Goal: Information Seeking & Learning: Understand process/instructions

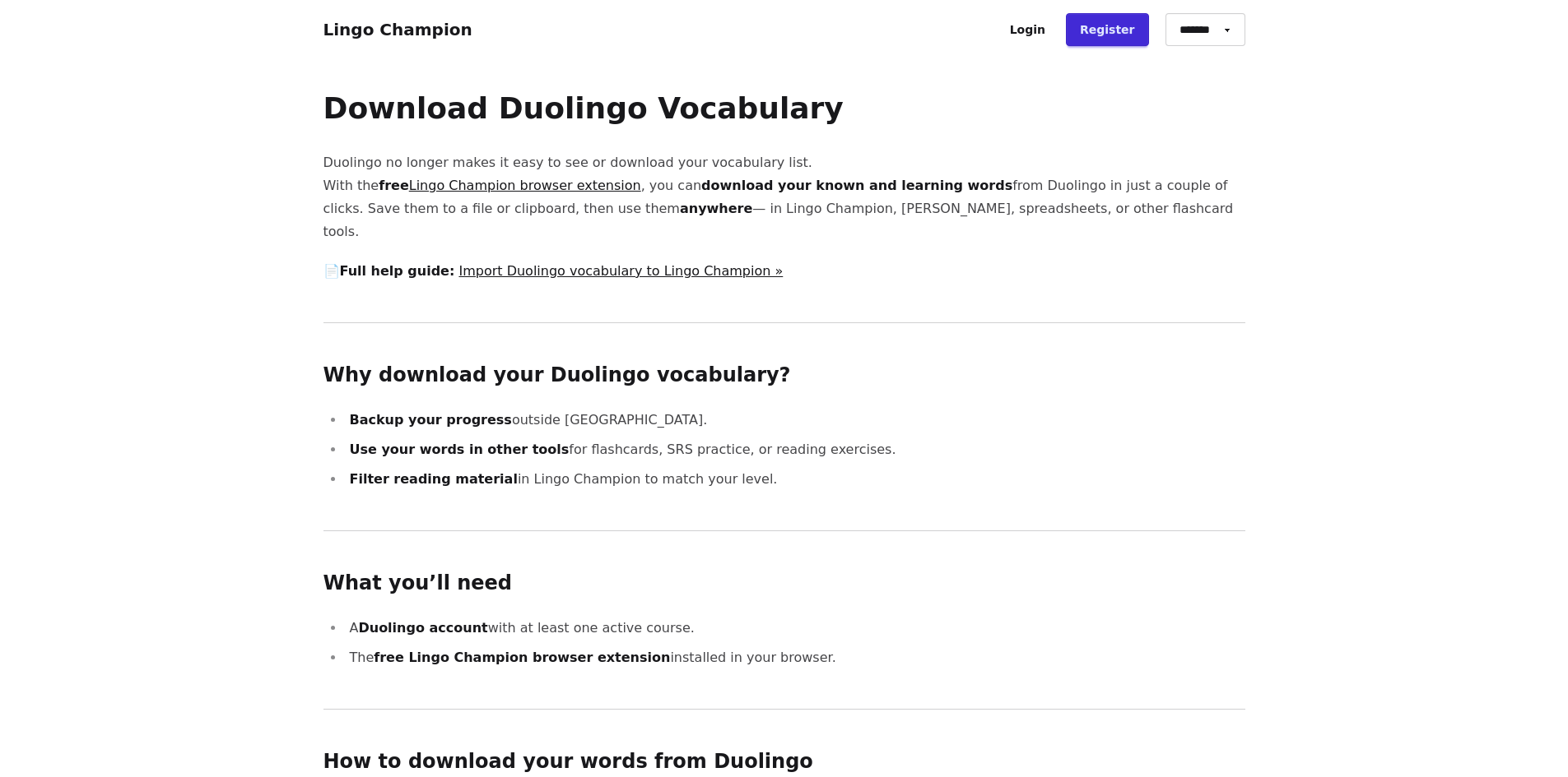
click at [662, 163] on p "Duolingo no longer makes it easy to see or download your vocabulary list. With …" at bounding box center [785, 197] width 922 height 92
click at [653, 200] on p "Duolingo no longer makes it easy to see or download your vocabulary list. With …" at bounding box center [785, 197] width 922 height 92
click at [551, 188] on link "Lingo Champion browser extension" at bounding box center [525, 185] width 232 height 16
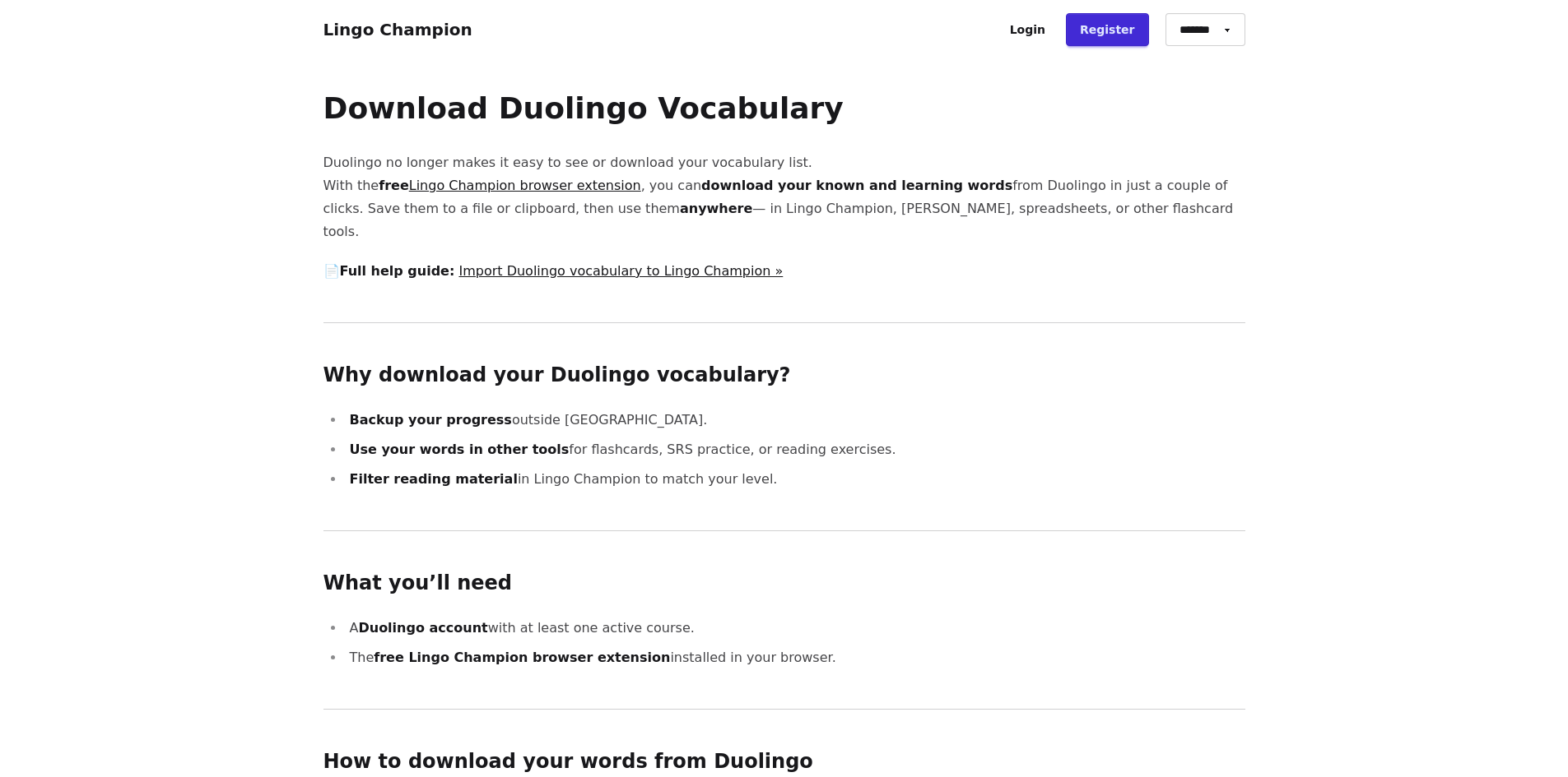
click at [818, 184] on strong "download your known and learning words" at bounding box center [857, 185] width 311 height 16
drag, startPoint x: 818, startPoint y: 184, endPoint x: 933, endPoint y: 182, distance: 115.0
click at [933, 182] on p "Duolingo no longer makes it easy to see or download your vocabulary list. With …" at bounding box center [785, 197] width 922 height 92
click at [995, 204] on p "Duolingo no longer makes it easy to see or download your vocabulary list. With …" at bounding box center [785, 197] width 922 height 92
click at [679, 211] on strong "anywhere" at bounding box center [715, 208] width 73 height 16
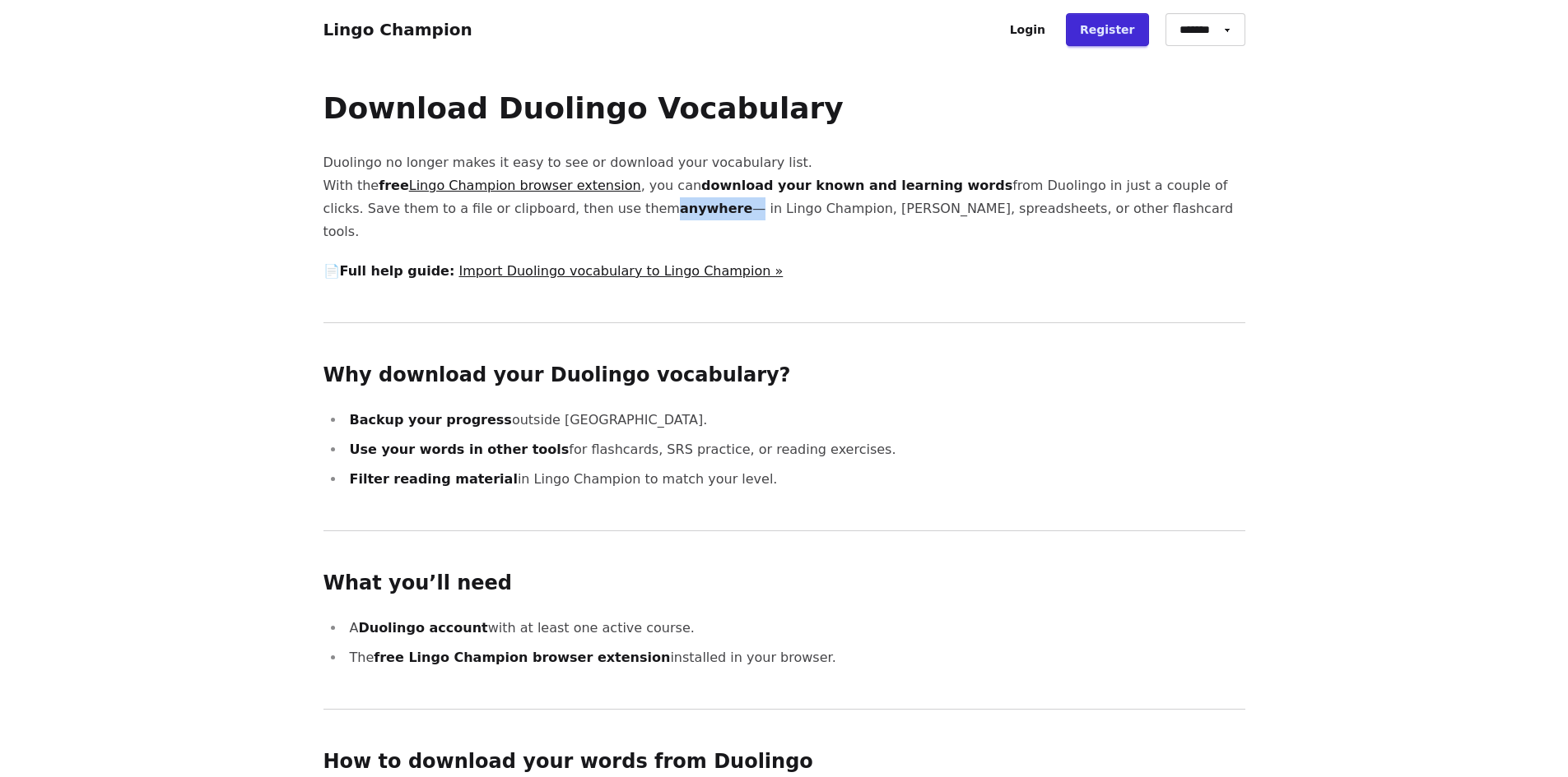
click at [679, 211] on strong "anywhere" at bounding box center [715, 208] width 73 height 16
click at [735, 214] on p "Duolingo no longer makes it easy to see or download your vocabulary list. With …" at bounding box center [785, 197] width 922 height 92
click at [484, 263] on link "Import Duolingo vocabulary to Lingo Champion »" at bounding box center [621, 271] width 325 height 16
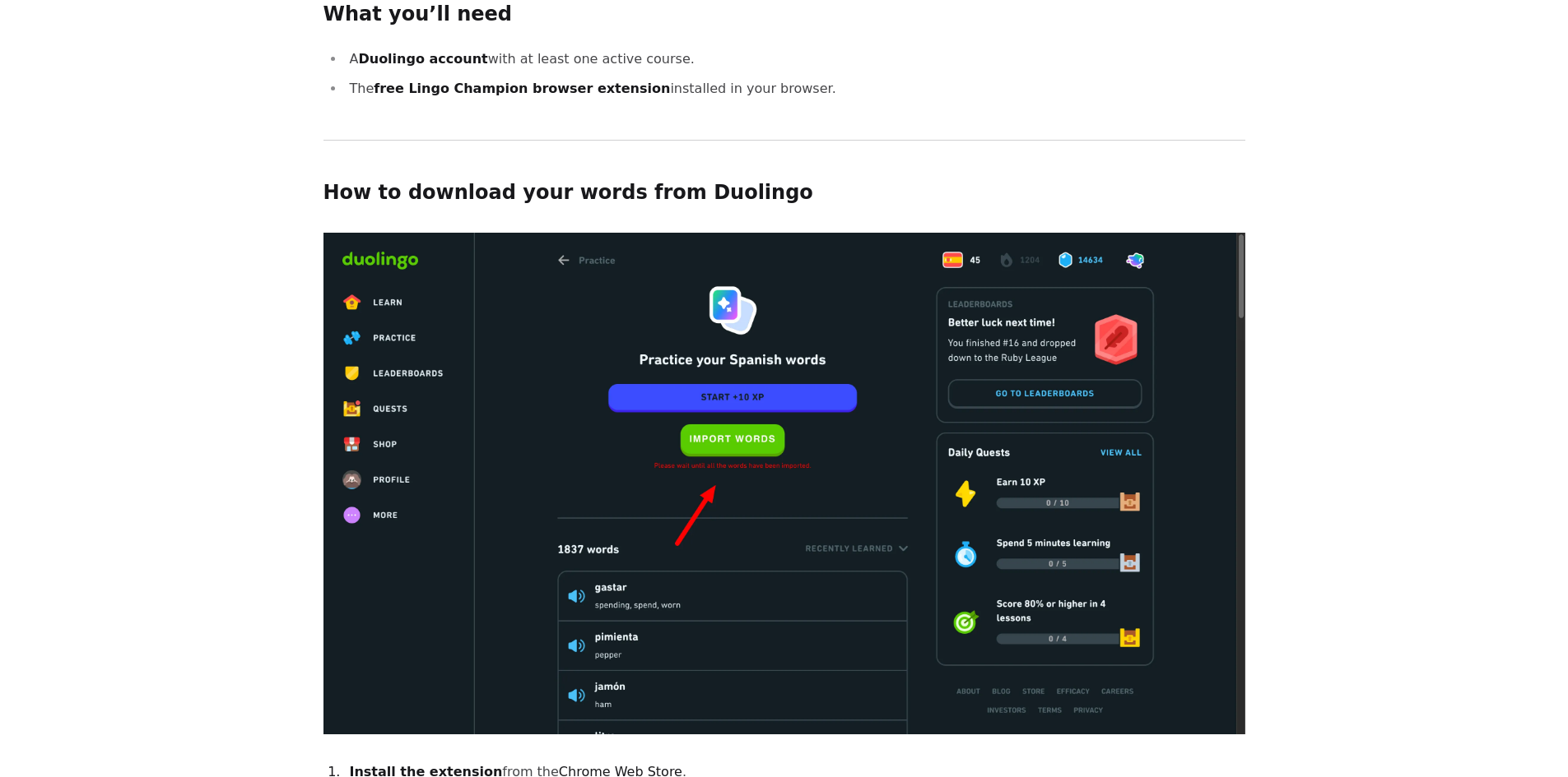
scroll to position [575, 0]
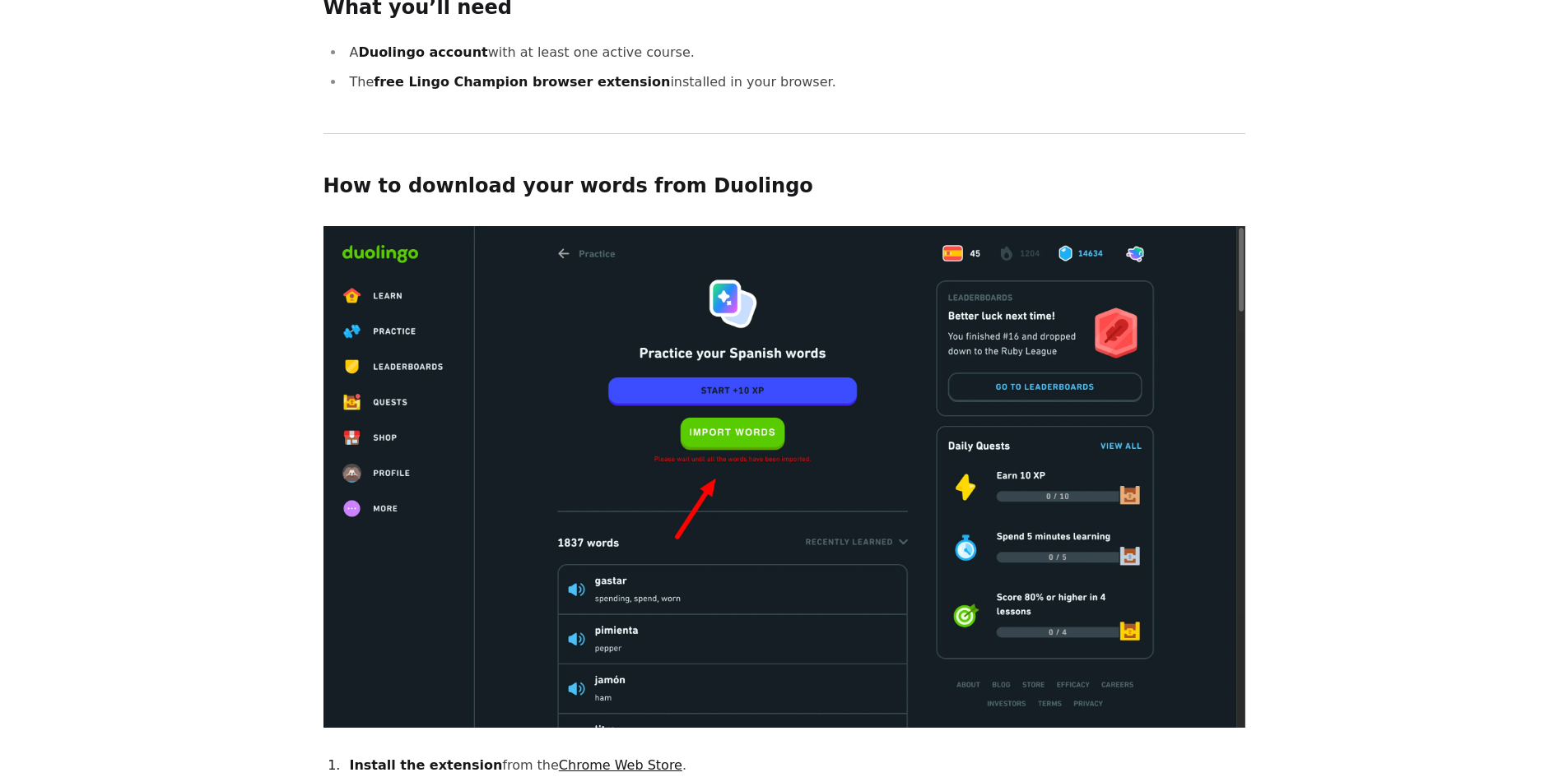
click at [750, 415] on img at bounding box center [785, 477] width 922 height 502
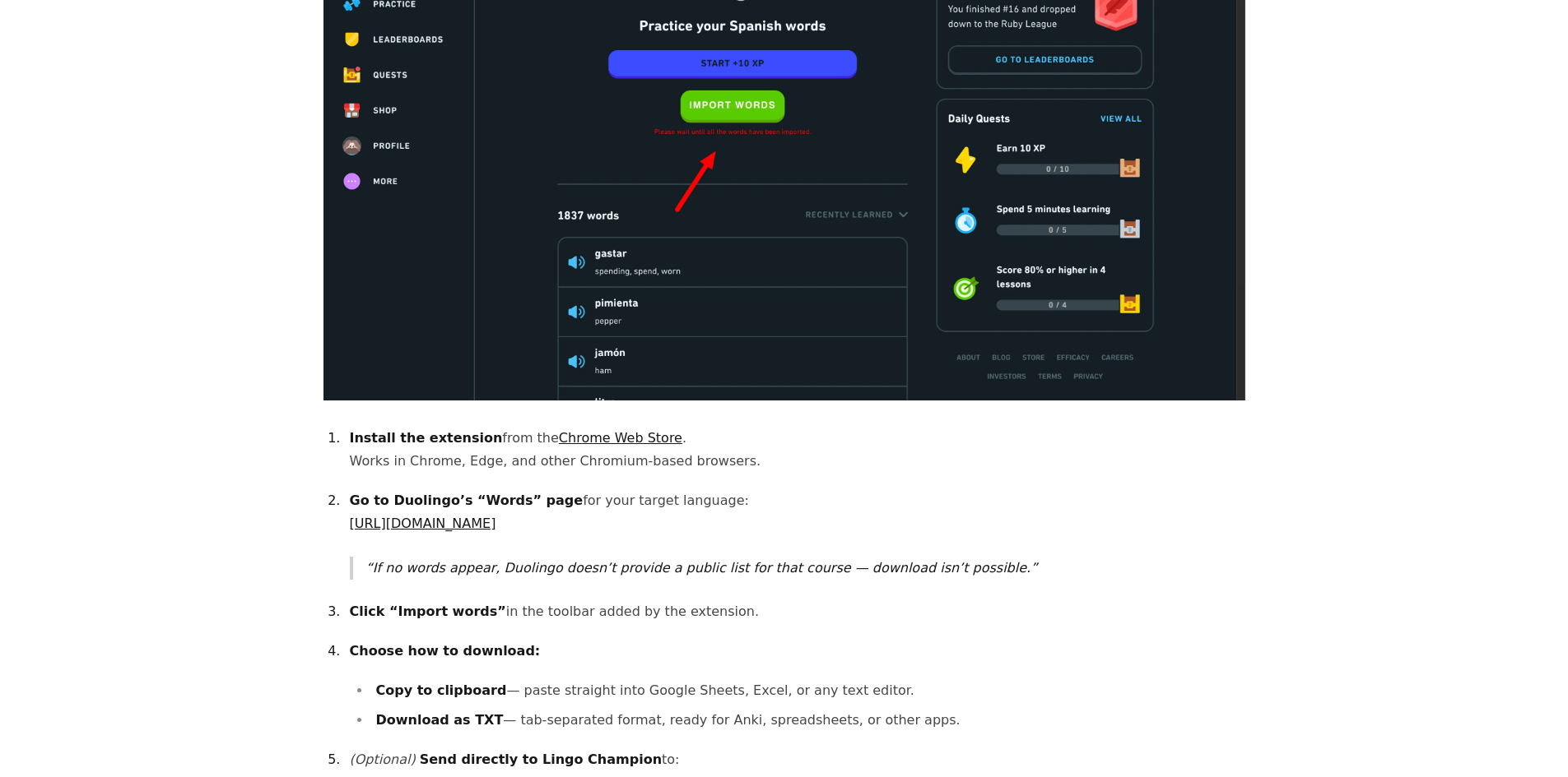
scroll to position [905, 0]
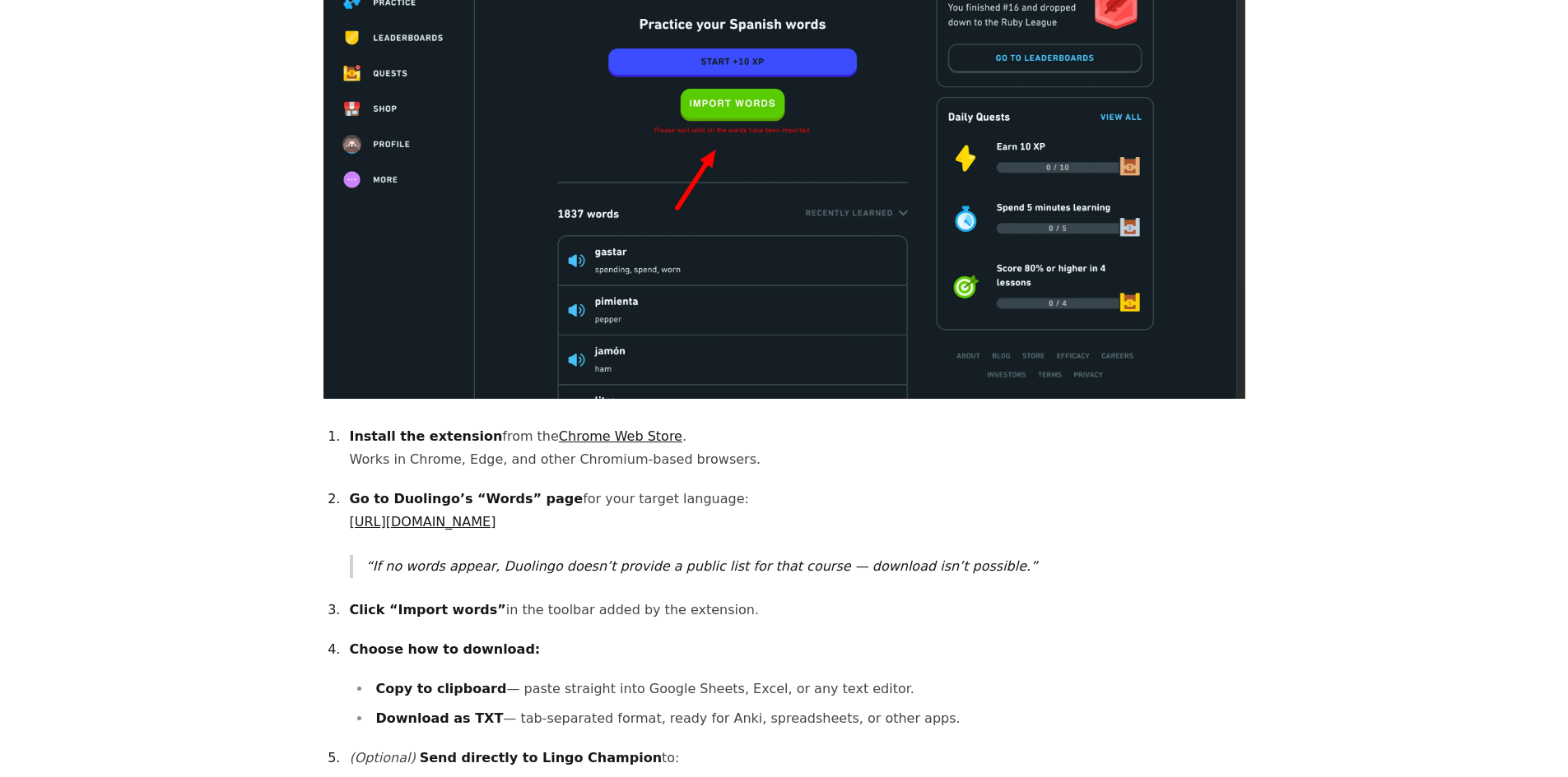
click at [962, 555] on p "If no words appear, Duolingo doesn’t provide a public list for that course — do…" at bounding box center [806, 567] width 879 height 23
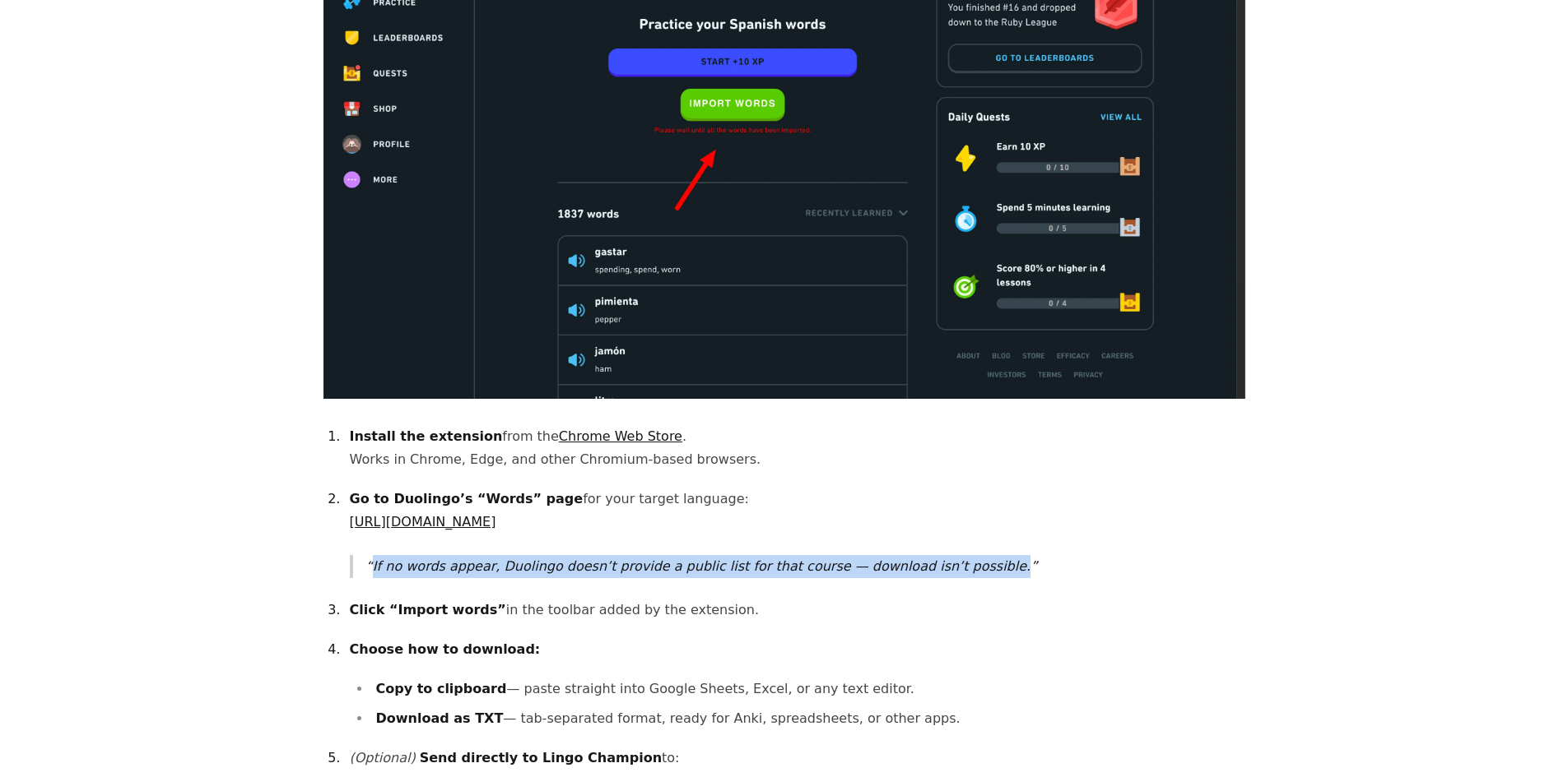
click at [962, 555] on p "If no words appear, Duolingo doesn’t provide a public list for that course — do…" at bounding box center [806, 567] width 879 height 23
click at [1065, 555] on p "If no words appear, Duolingo doesn’t provide a public list for that course — do…" at bounding box center [806, 567] width 879 height 23
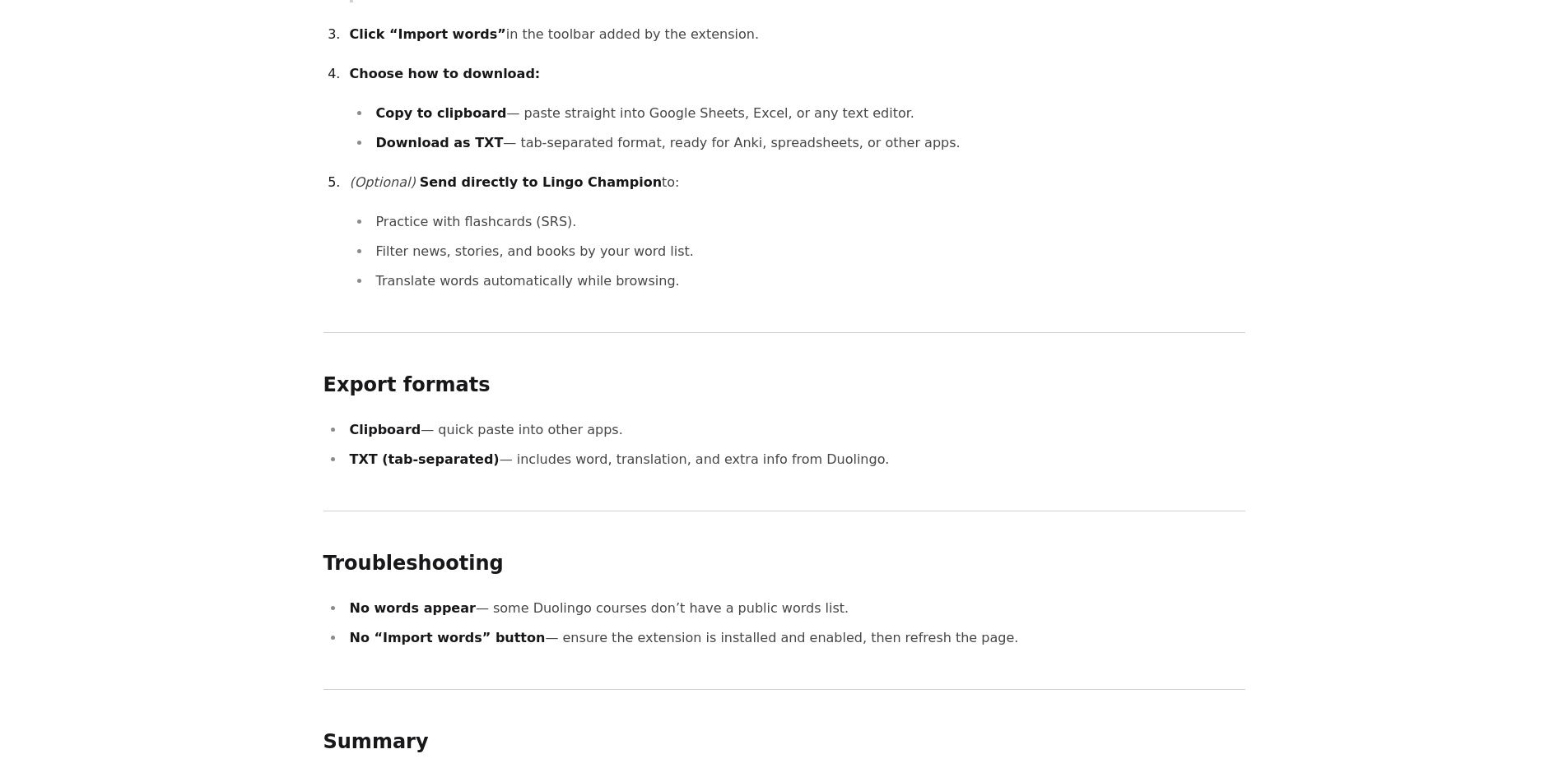
scroll to position [1563, 0]
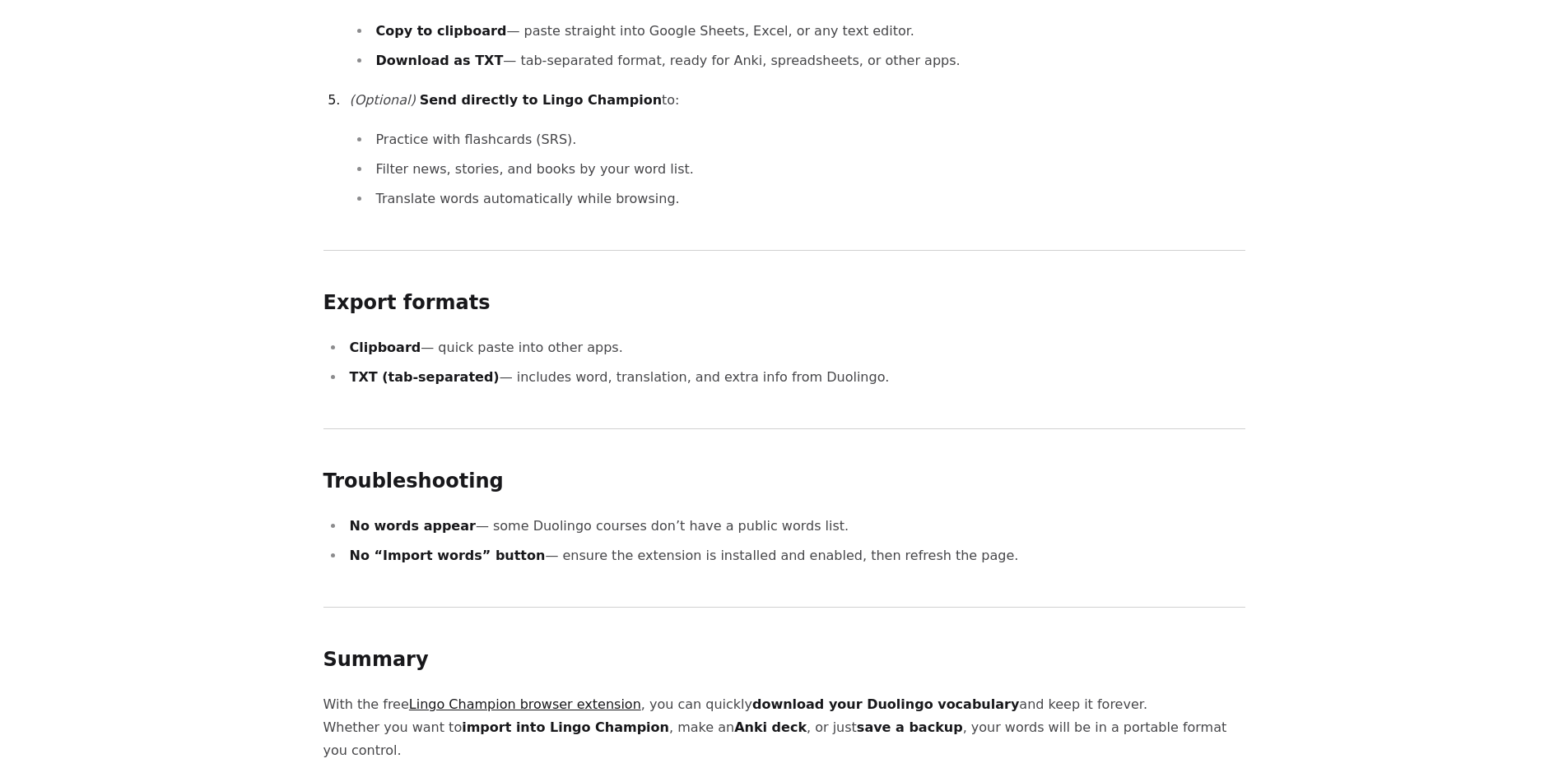
click at [767, 515] on li "No words appear — some Duolingo courses don’t have a public words list." at bounding box center [795, 527] width 900 height 23
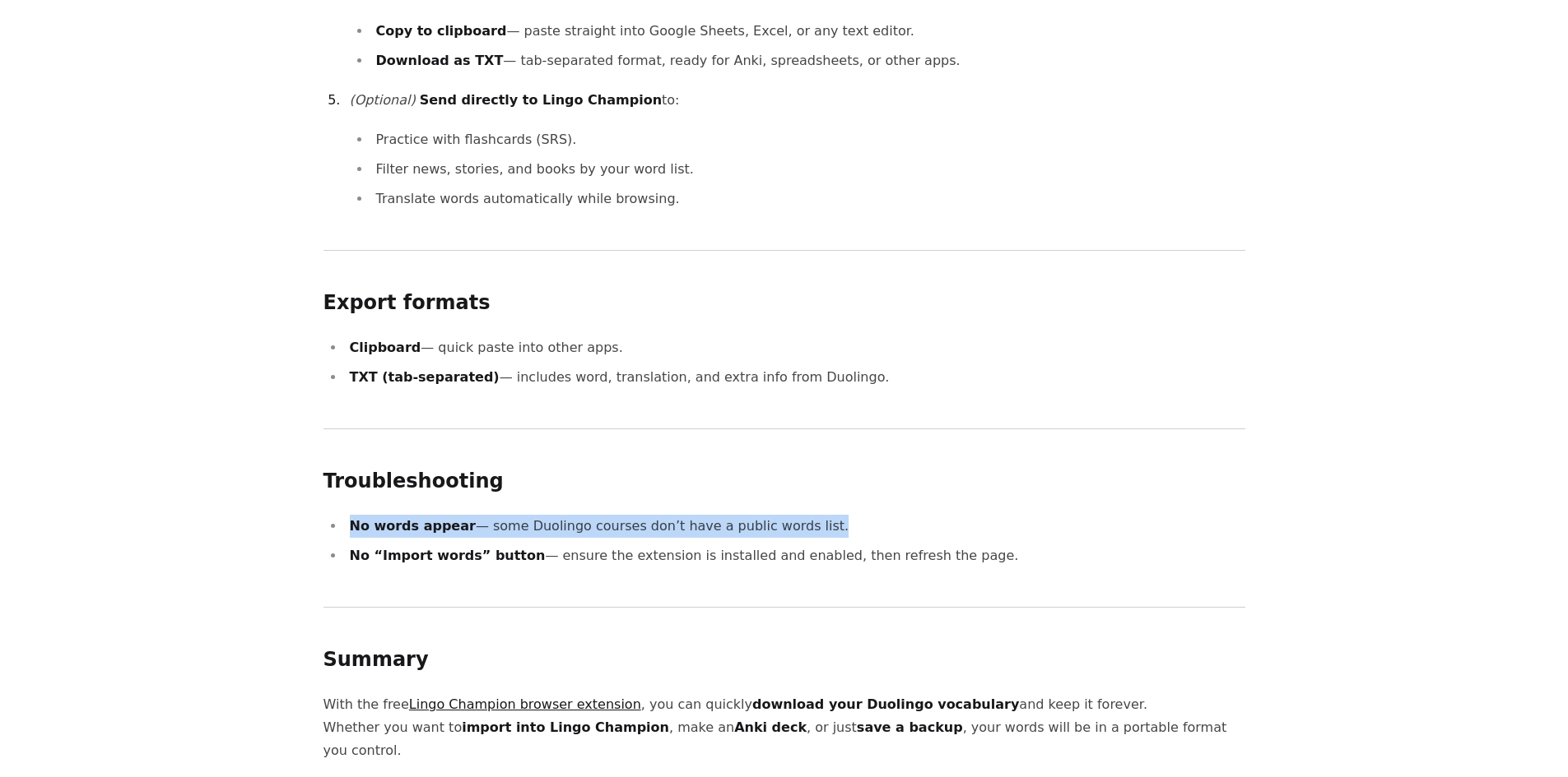
click at [767, 515] on li "No words appear — some Duolingo courses don’t have a public words list." at bounding box center [795, 527] width 900 height 23
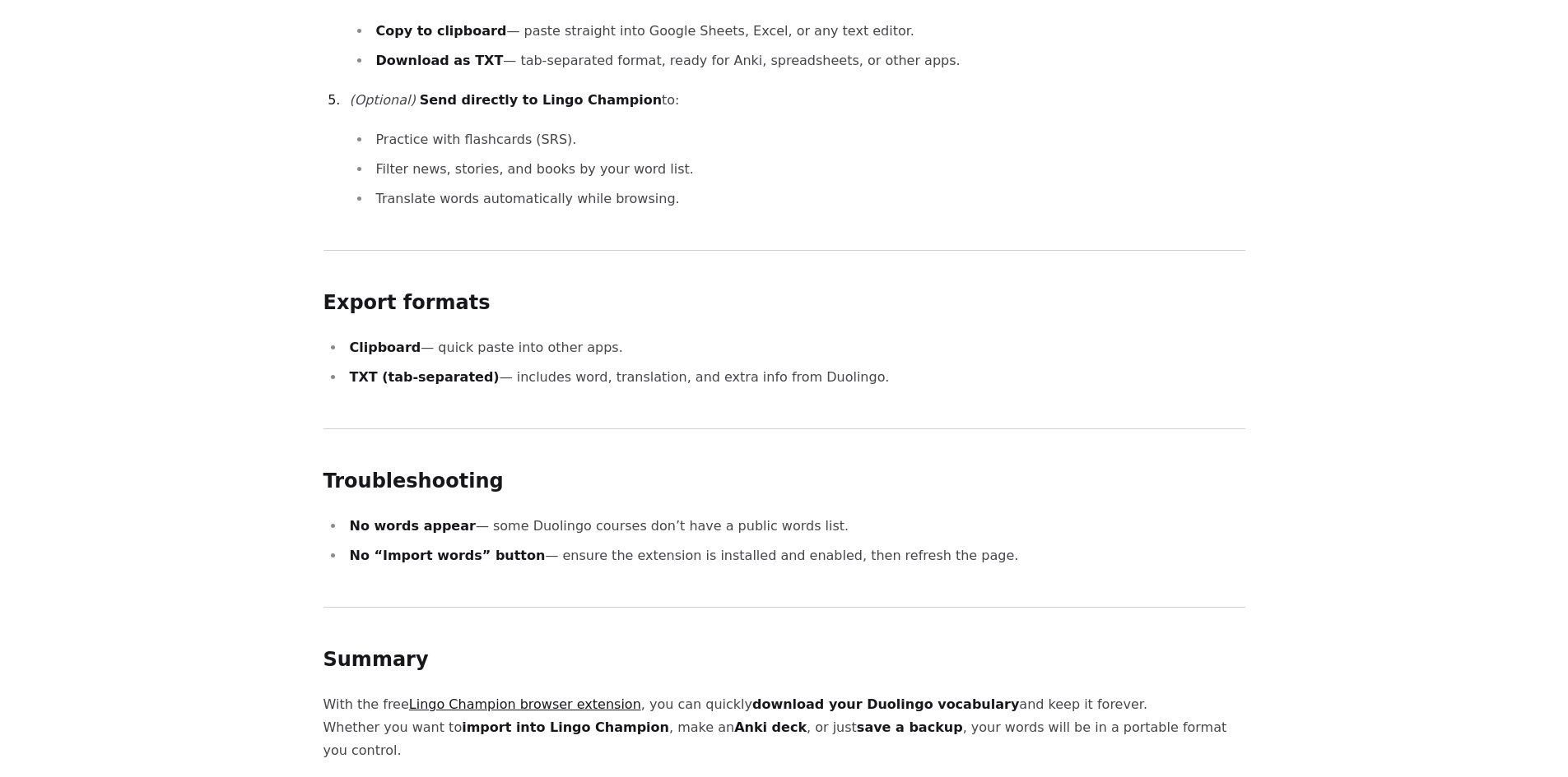
click at [1064, 544] on li "No “Import words” button — ensure the extension is installed and enabled, then …" at bounding box center [795, 556] width 900 height 23
click at [925, 544] on li "No “Import words” button — ensure the extension is installed and enabled, then …" at bounding box center [795, 556] width 900 height 23
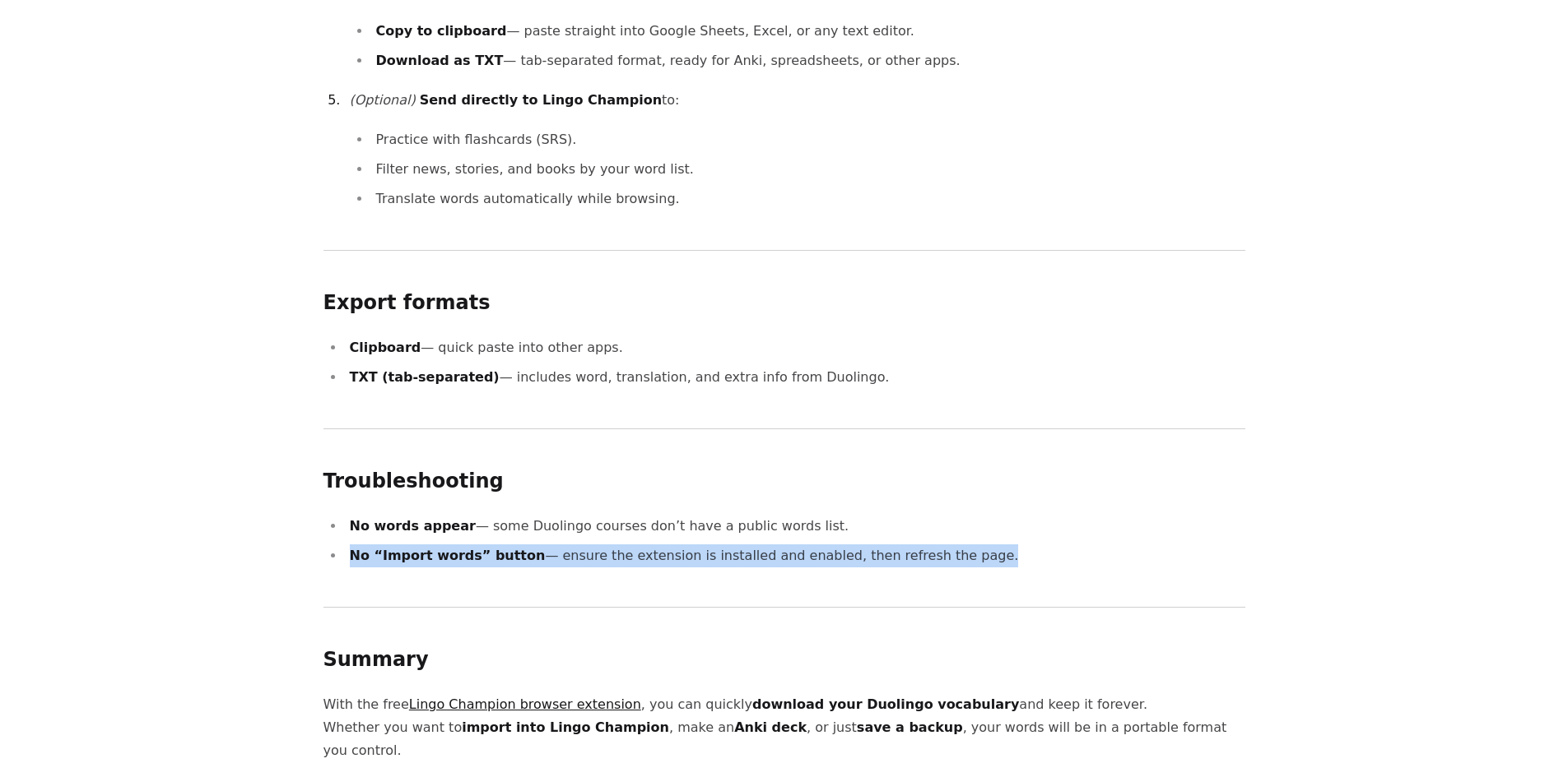
click at [925, 544] on li "No “Import words” button — ensure the extension is installed and enabled, then …" at bounding box center [795, 556] width 900 height 23
click at [1028, 544] on li "No “Import words” button — ensure the extension is installed and enabled, then …" at bounding box center [795, 556] width 900 height 23
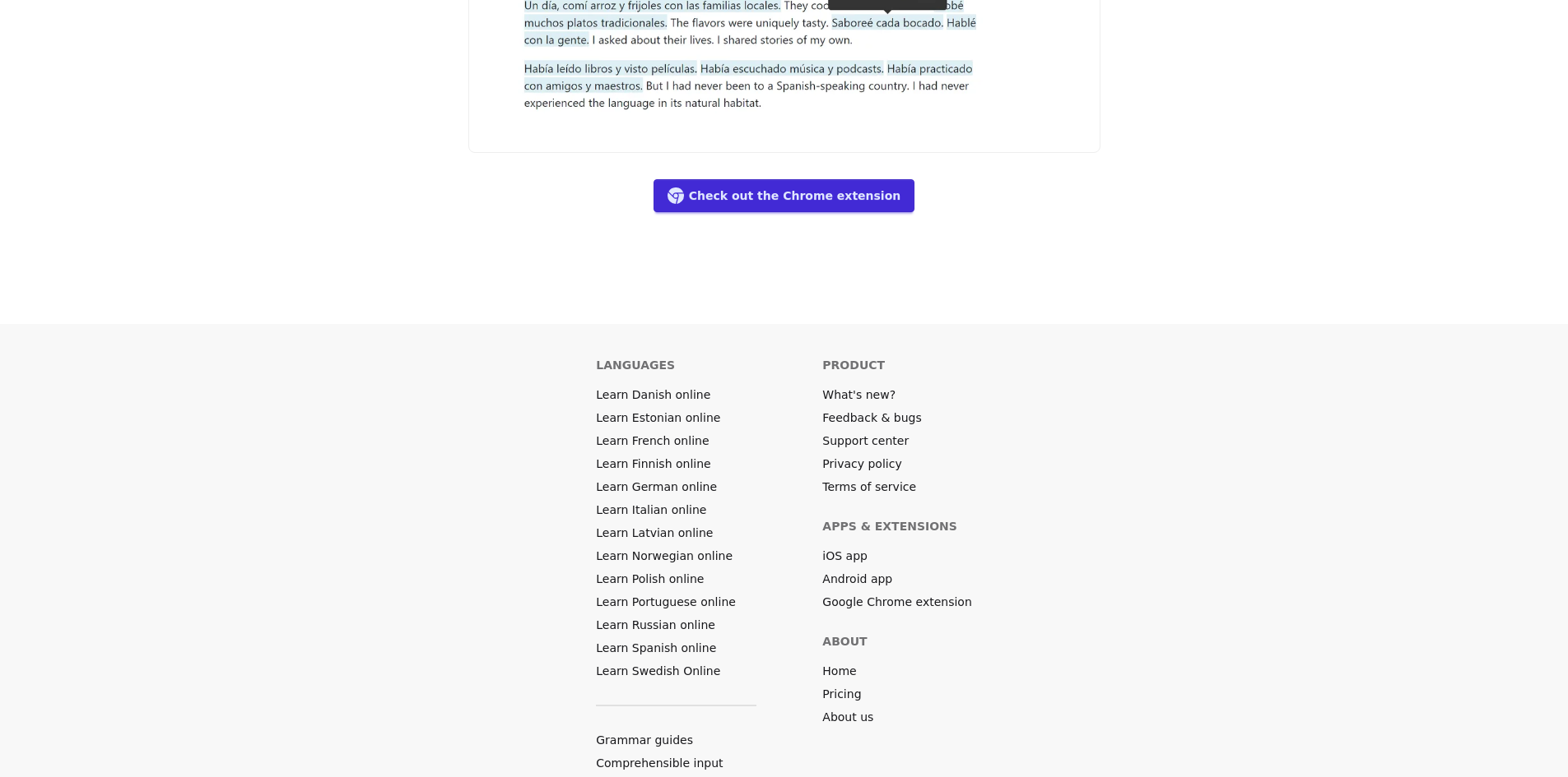
scroll to position [2895, 0]
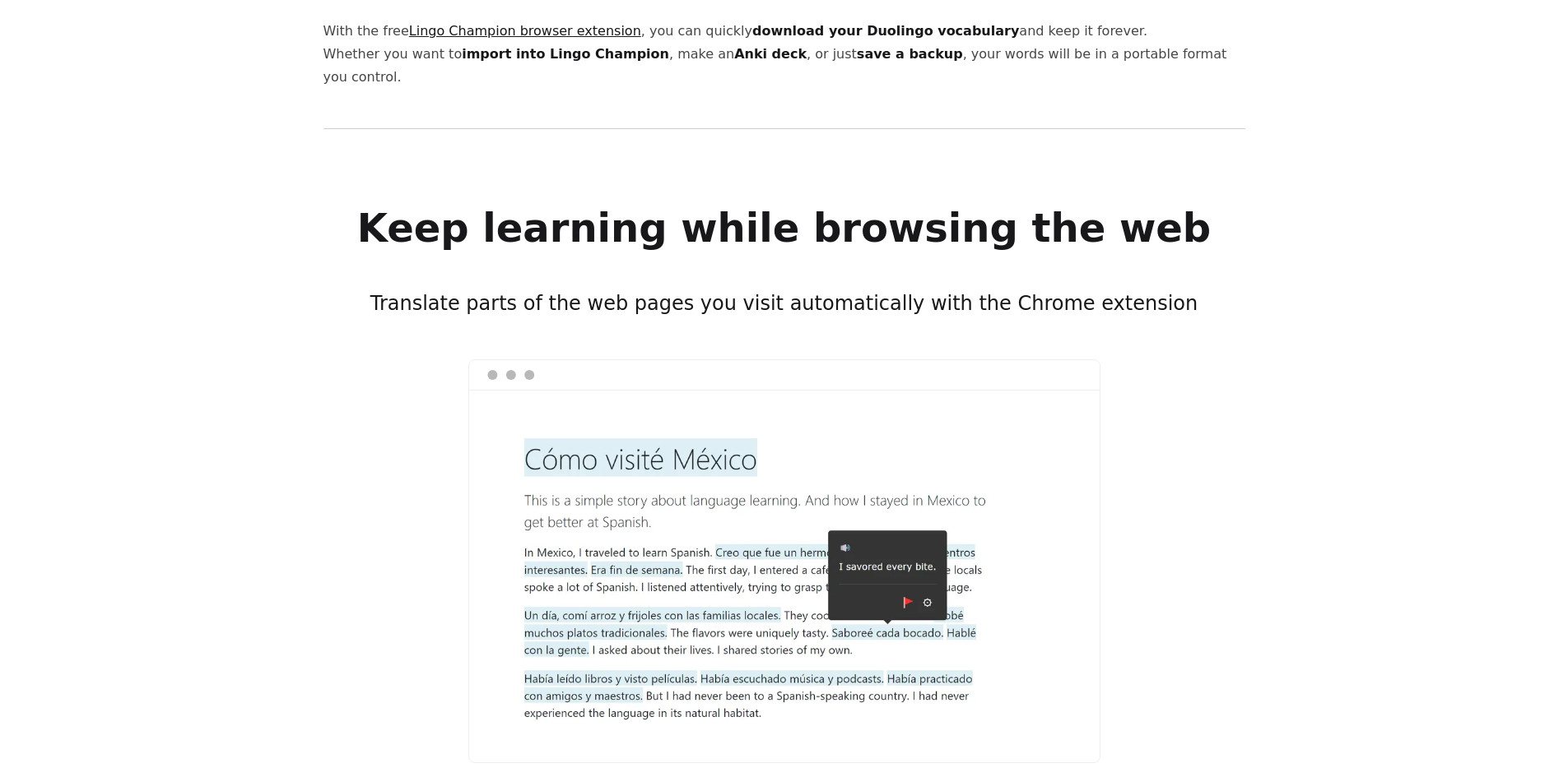
click at [1082, 495] on div at bounding box center [784, 576] width 630 height 373
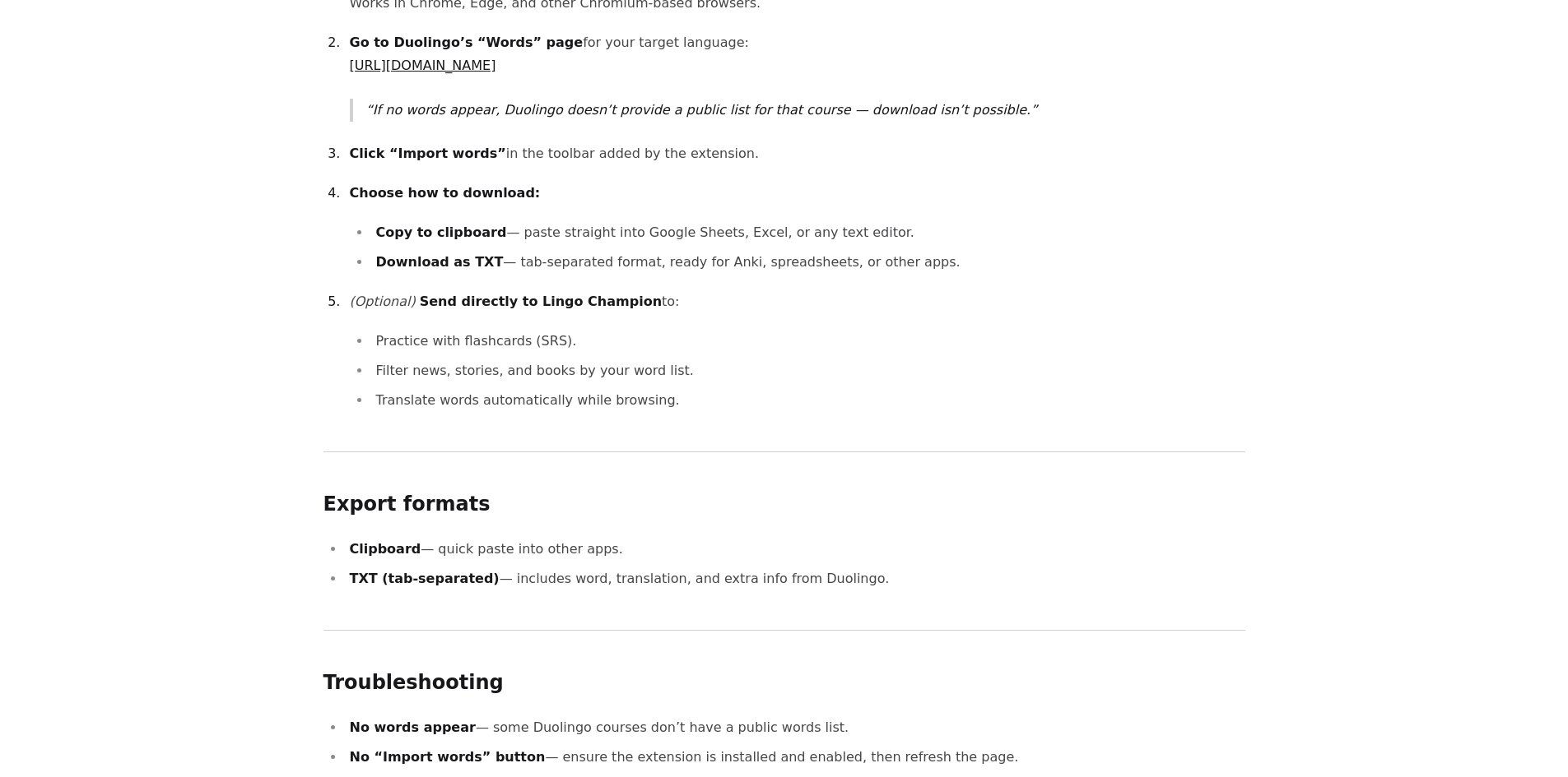
scroll to position [1168, 0]
